Goal: Information Seeking & Learning: Compare options

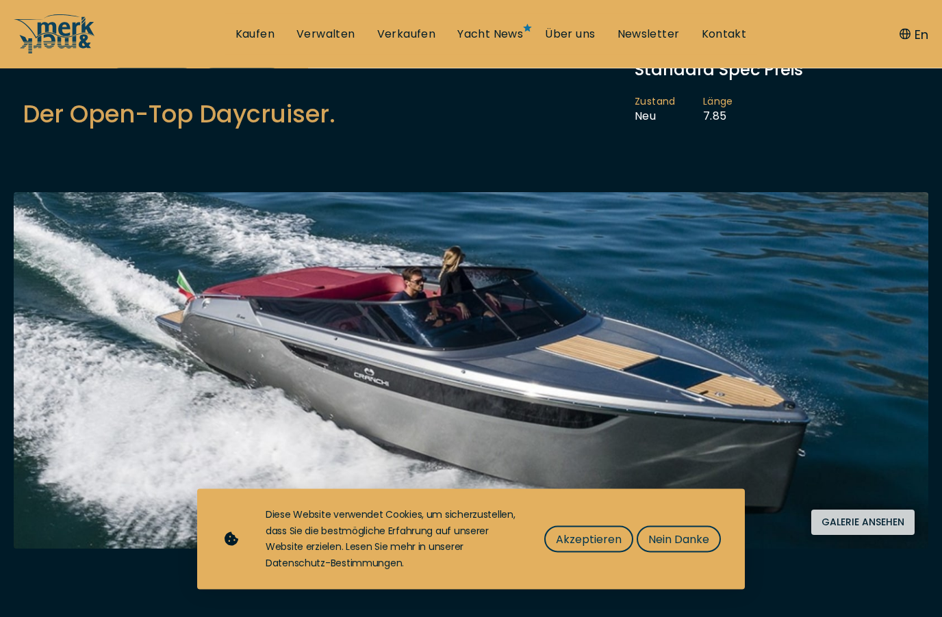
scroll to position [171, 0]
click at [581, 548] on span "Akzeptieren" at bounding box center [589, 539] width 66 height 17
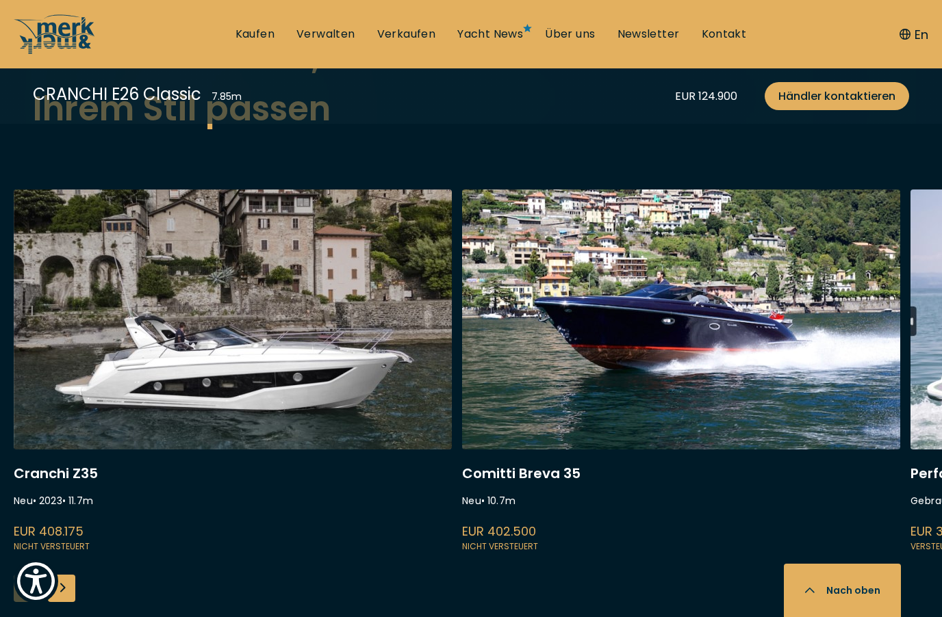
scroll to position [3559, 0]
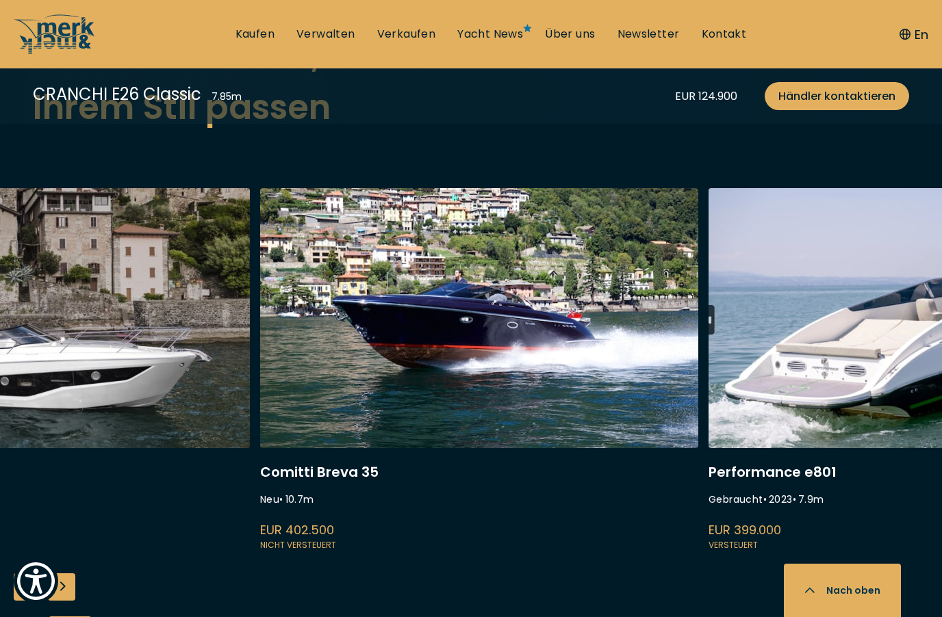
drag, startPoint x: 739, startPoint y: 392, endPoint x: 499, endPoint y: 375, distance: 240.8
click at [494, 373] on link at bounding box center [479, 370] width 438 height 365
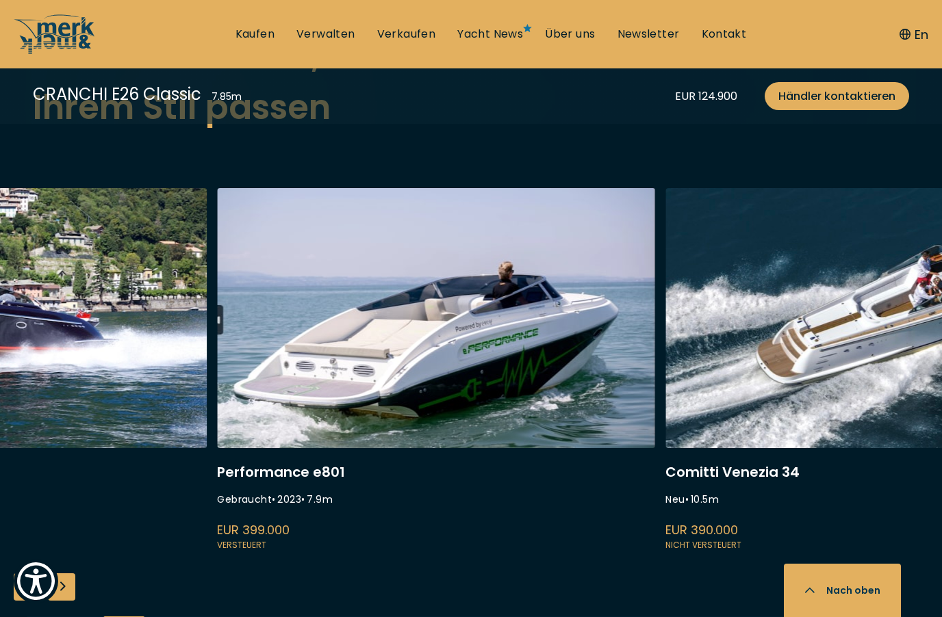
drag, startPoint x: 671, startPoint y: 372, endPoint x: 268, endPoint y: 383, distance: 403.2
click at [268, 383] on link at bounding box center [436, 370] width 438 height 365
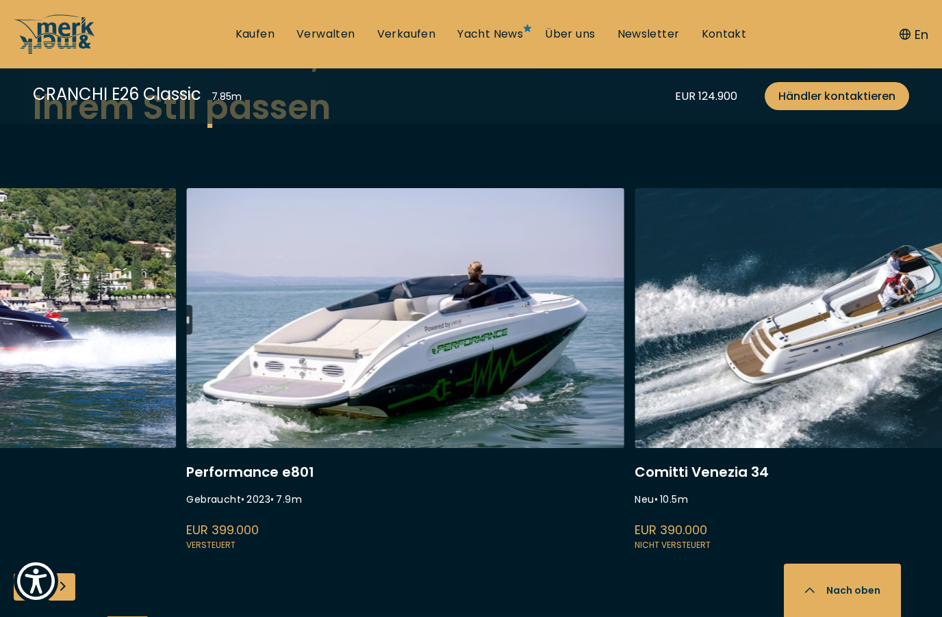
click at [401, 376] on link at bounding box center [405, 370] width 438 height 365
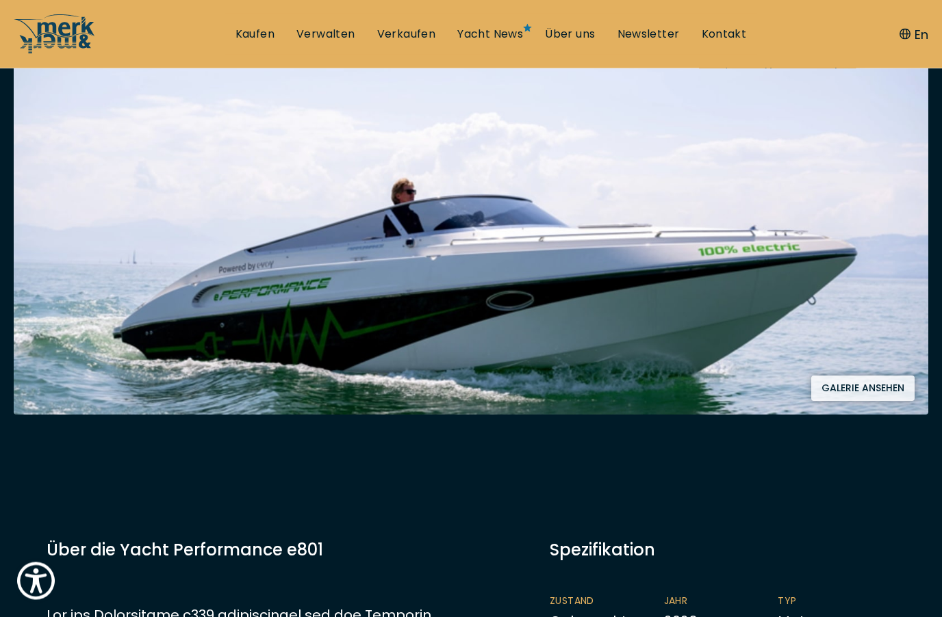
scroll to position [268, 0]
click at [872, 391] on button "Galerie ansehen" at bounding box center [862, 388] width 103 height 25
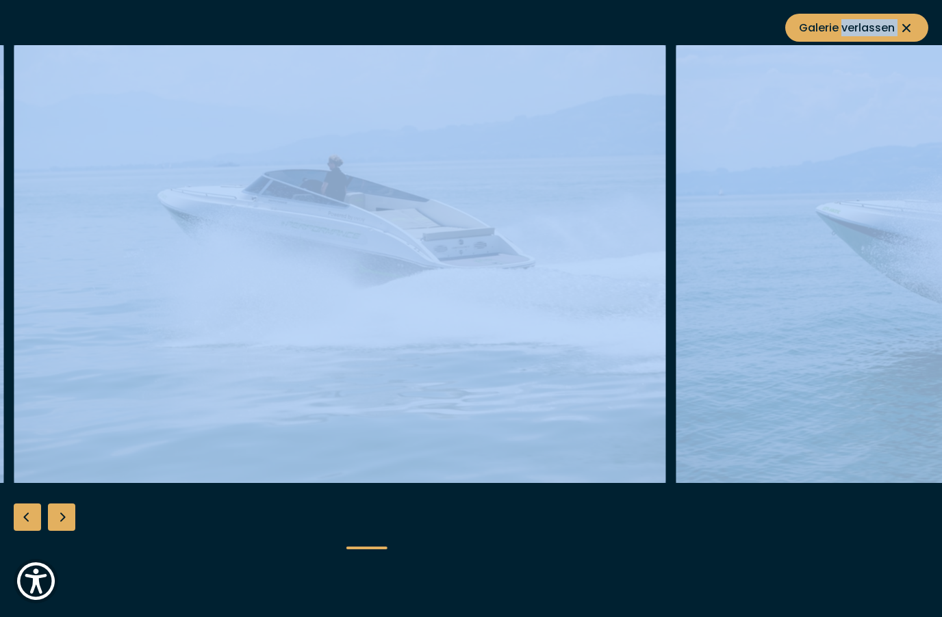
click at [64, 531] on div "Next slide" at bounding box center [61, 517] width 27 height 27
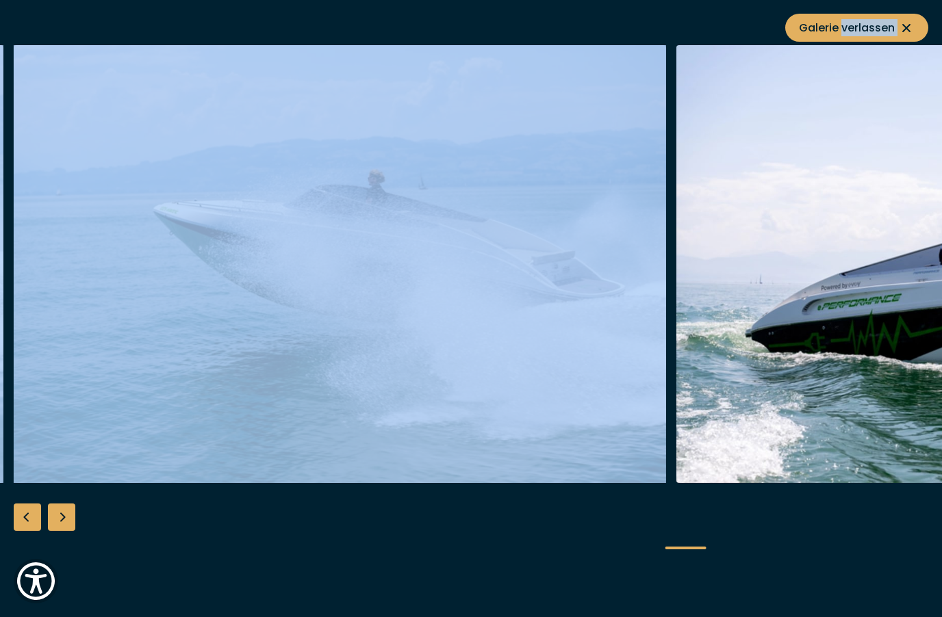
click at [64, 531] on div "Next slide" at bounding box center [61, 517] width 27 height 27
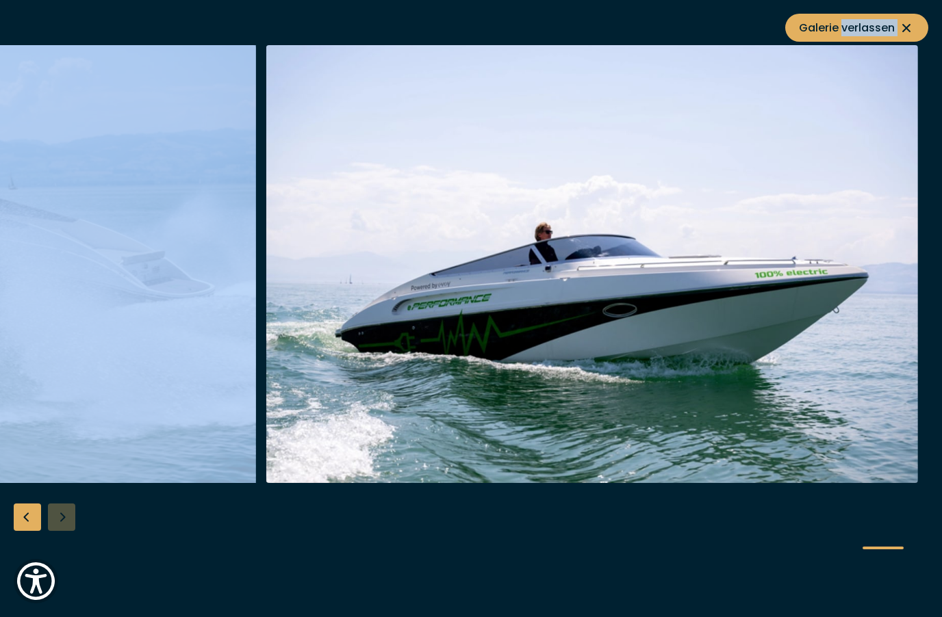
click at [64, 552] on div at bounding box center [471, 308] width 942 height 527
click at [29, 531] on div "Previous slide" at bounding box center [27, 517] width 27 height 27
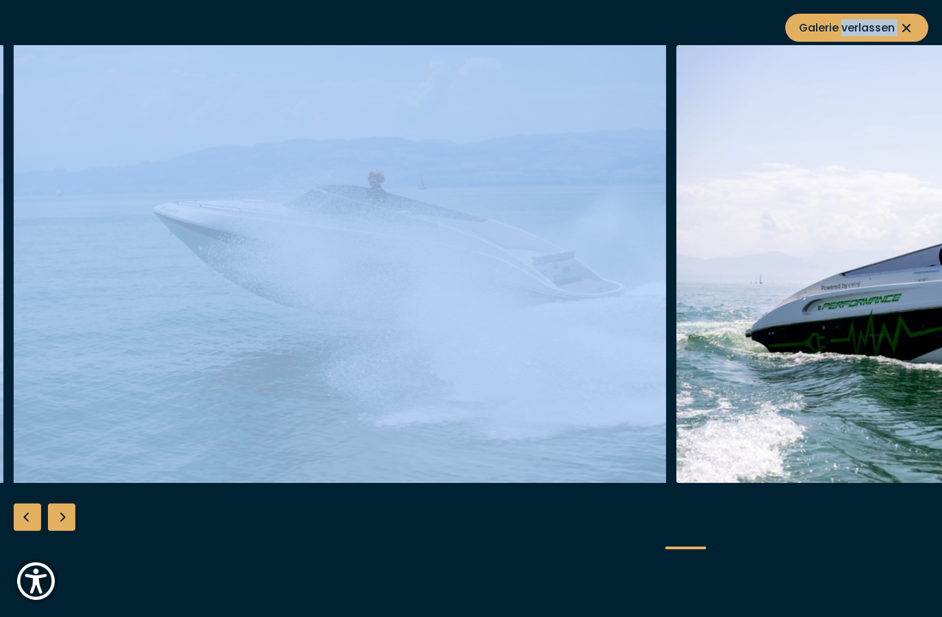
click at [29, 531] on div "Previous slide" at bounding box center [27, 517] width 27 height 27
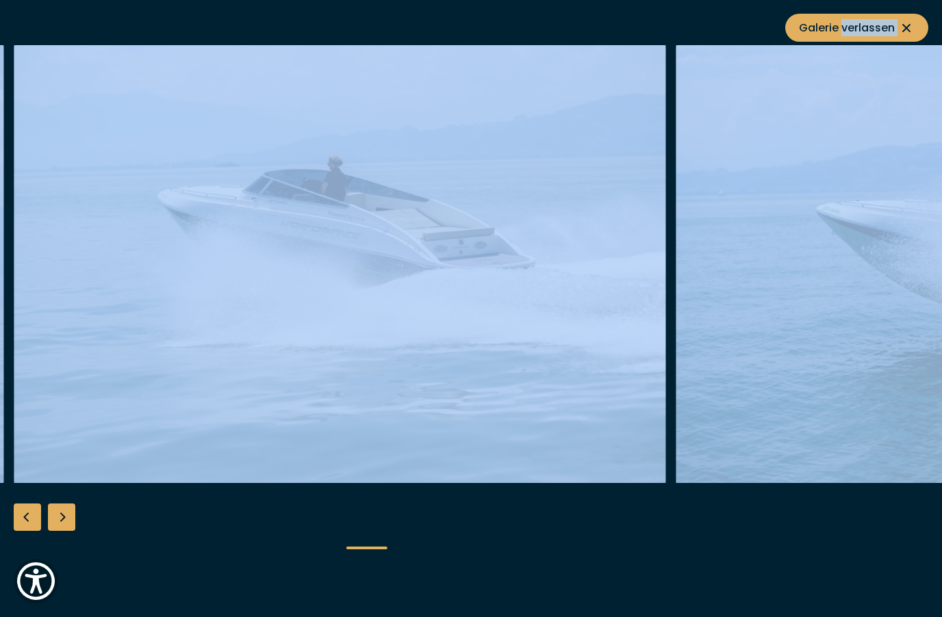
click at [29, 531] on div "Previous slide" at bounding box center [27, 517] width 27 height 27
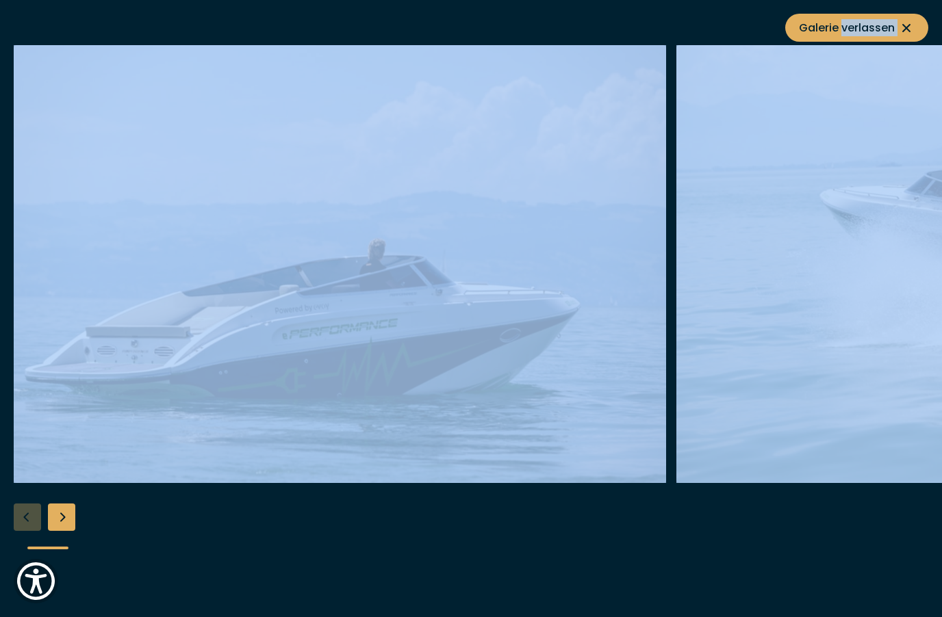
click at [29, 553] on div at bounding box center [471, 308] width 942 height 527
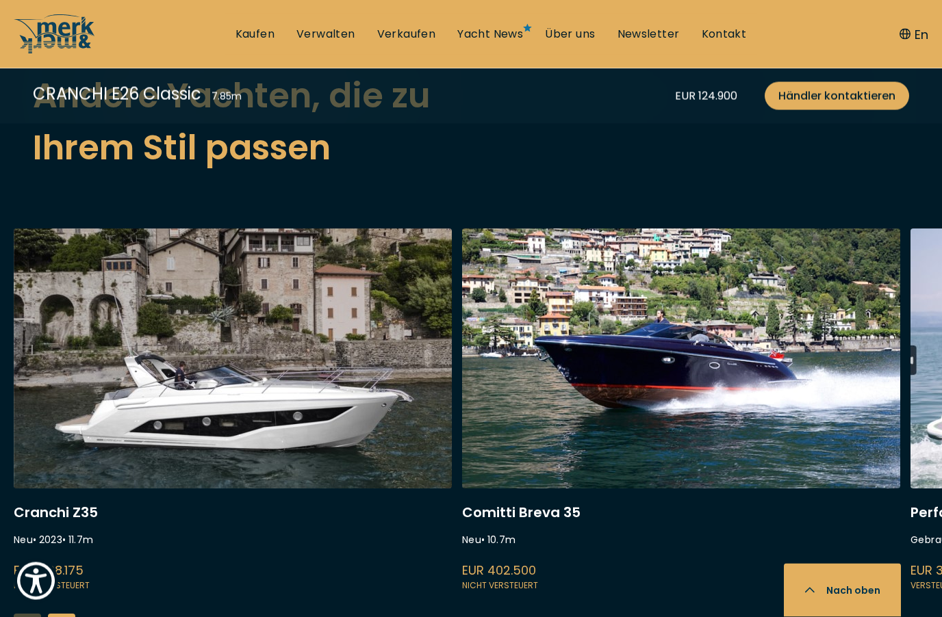
scroll to position [3530, 0]
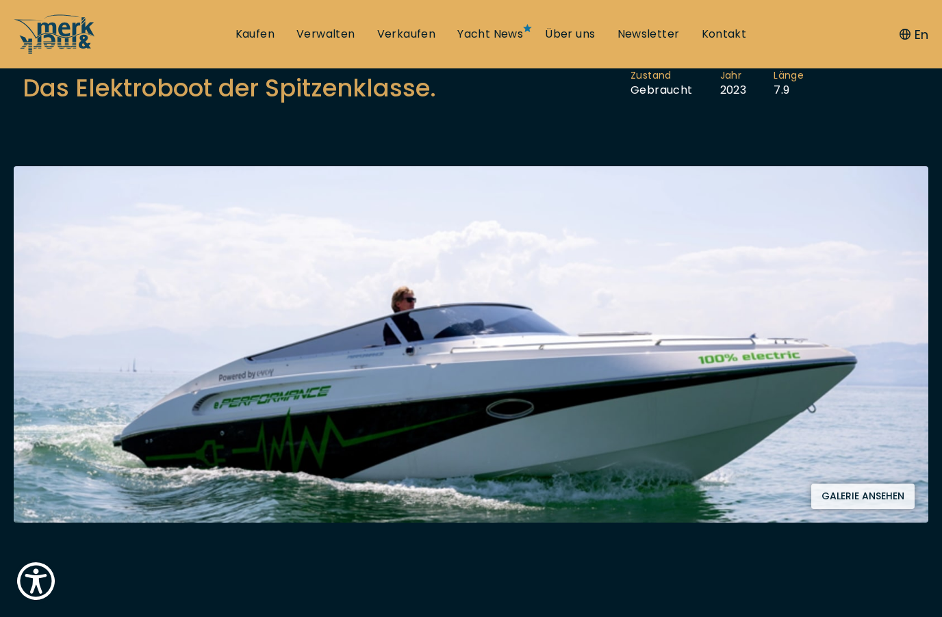
scroll to position [161, 0]
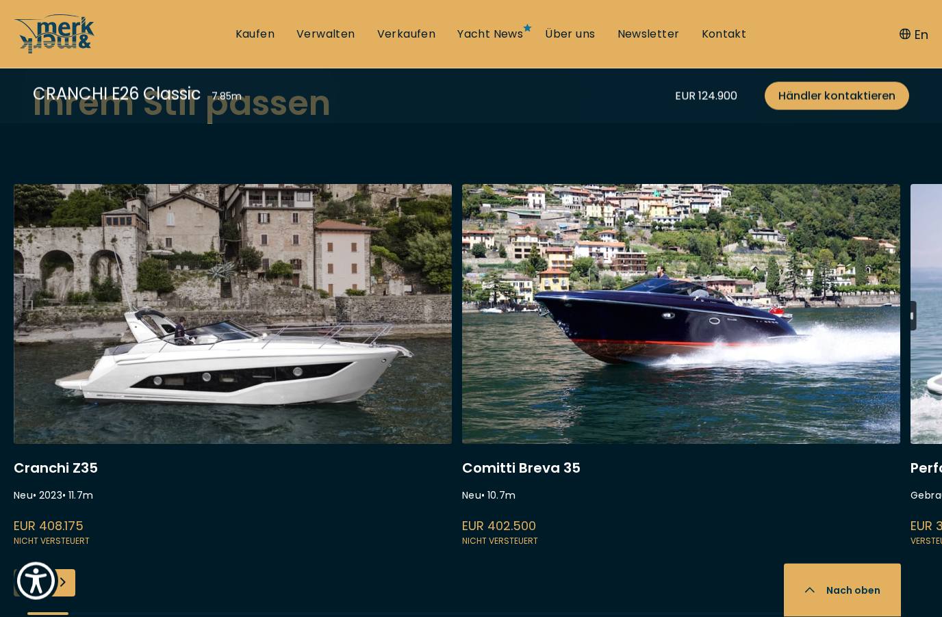
scroll to position [3564, 0]
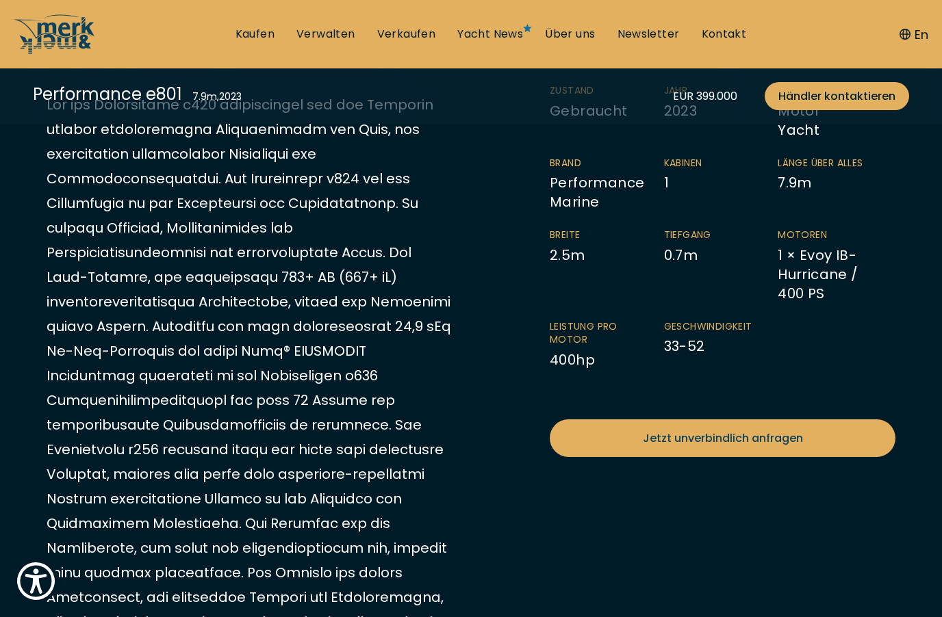
scroll to position [445, 0]
